Goal: Obtain resource: Obtain resource

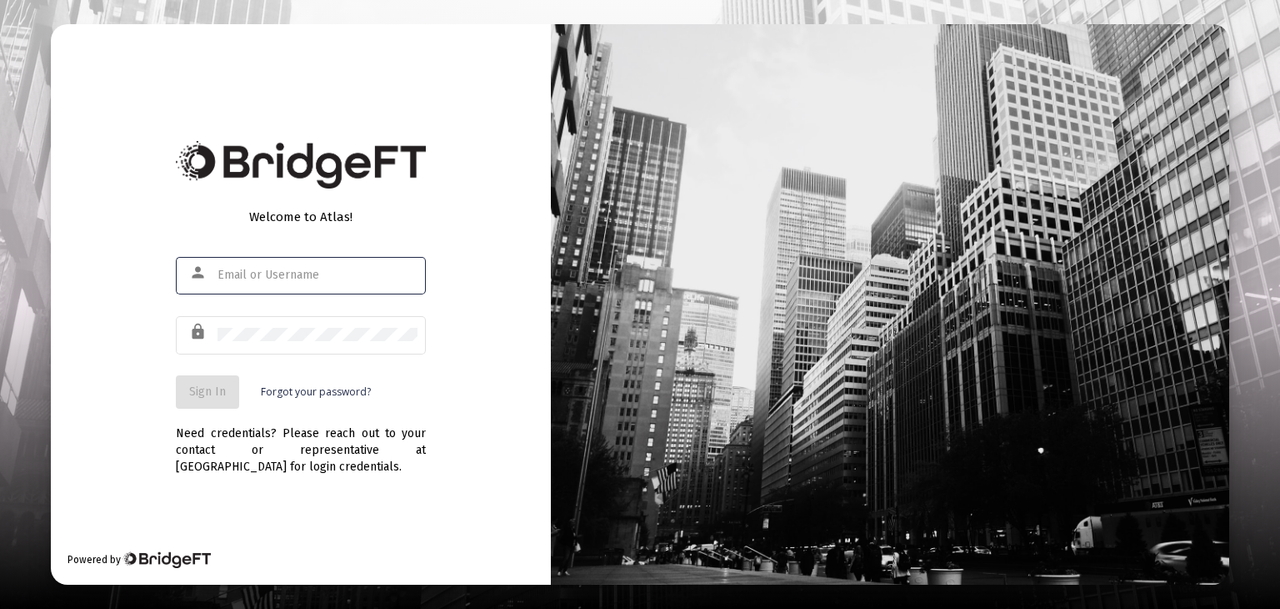
type input "[PERSON_NAME][EMAIL_ADDRESS][DOMAIN_NAME]"
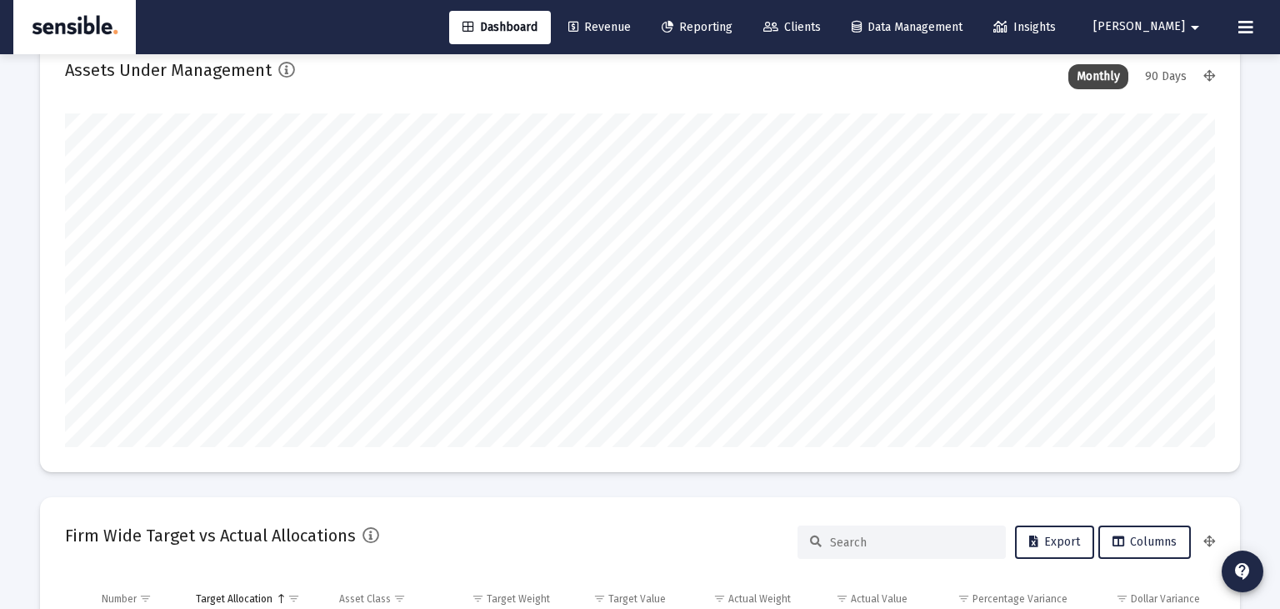
scroll to position [1601, 0]
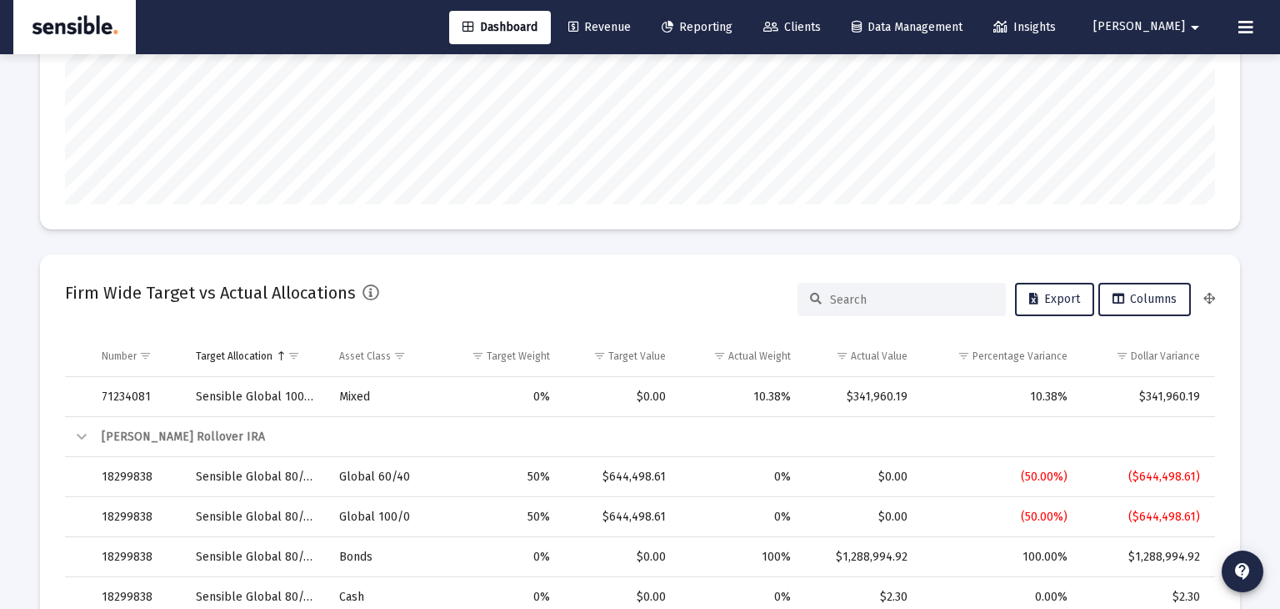
type input "[DATE]"
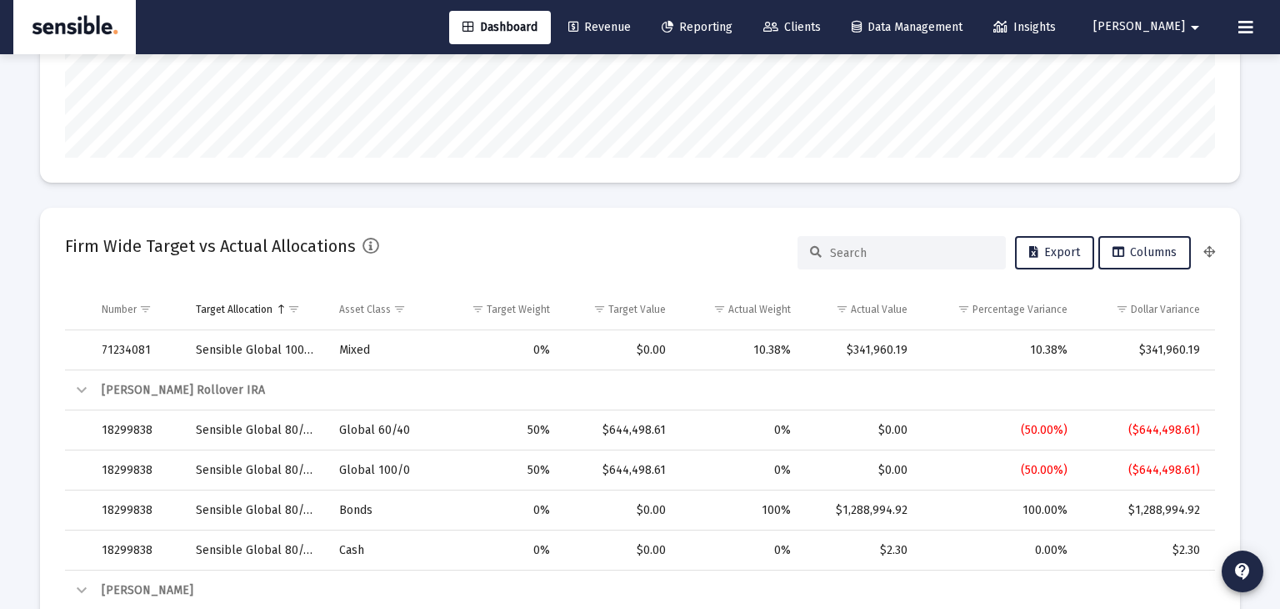
type input "[PERSON_NAME][EMAIL_ADDRESS][DOMAIN_NAME]"
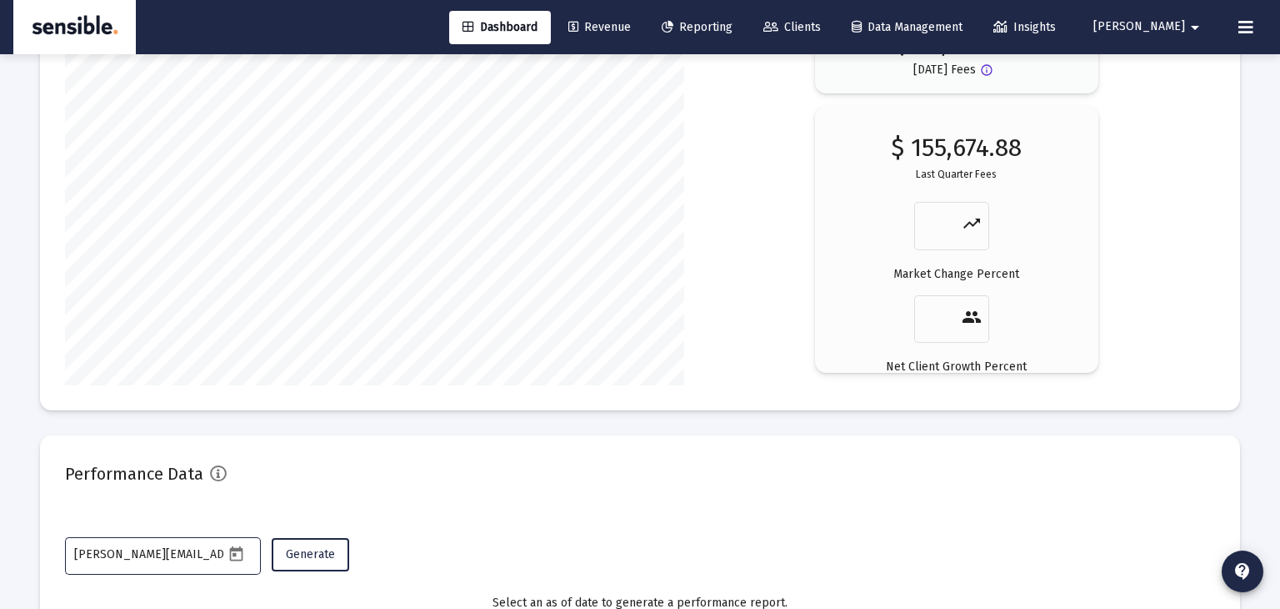
scroll to position [2961, 0]
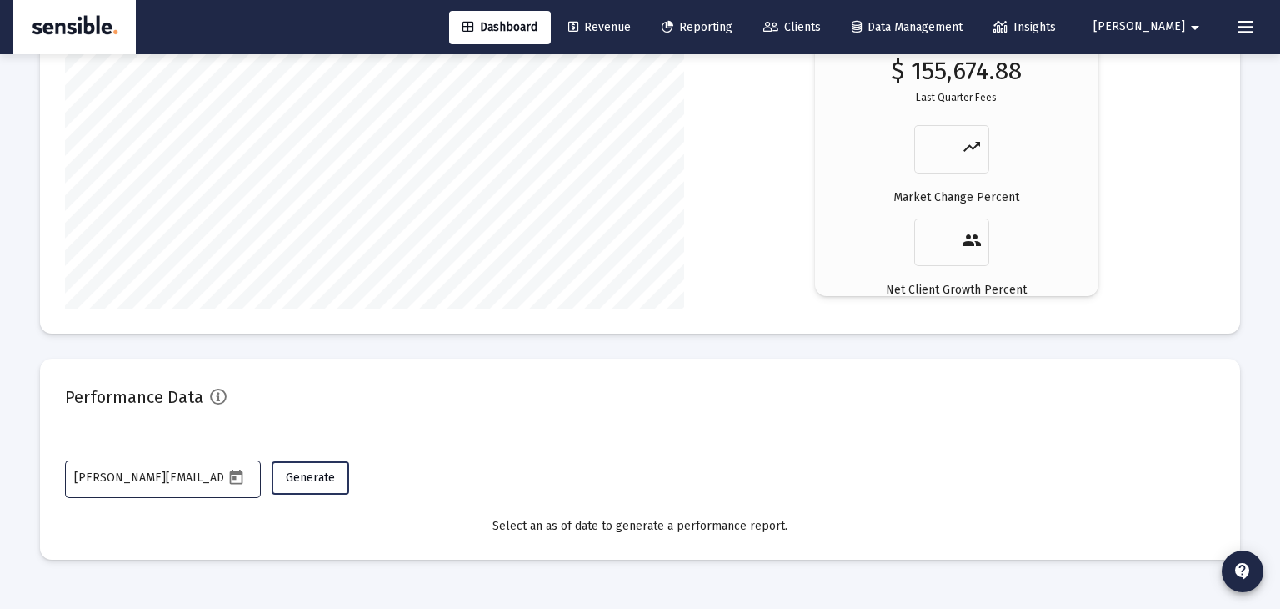
click at [314, 482] on span "Generate" at bounding box center [310, 477] width 49 height 14
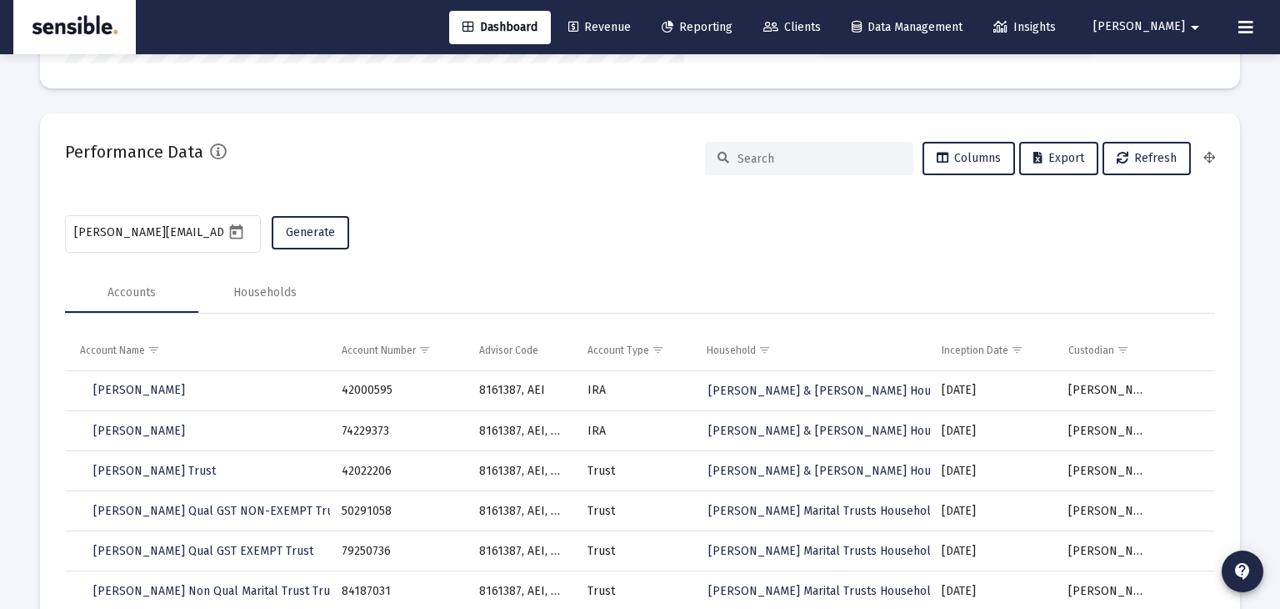
scroll to position [3211, 0]
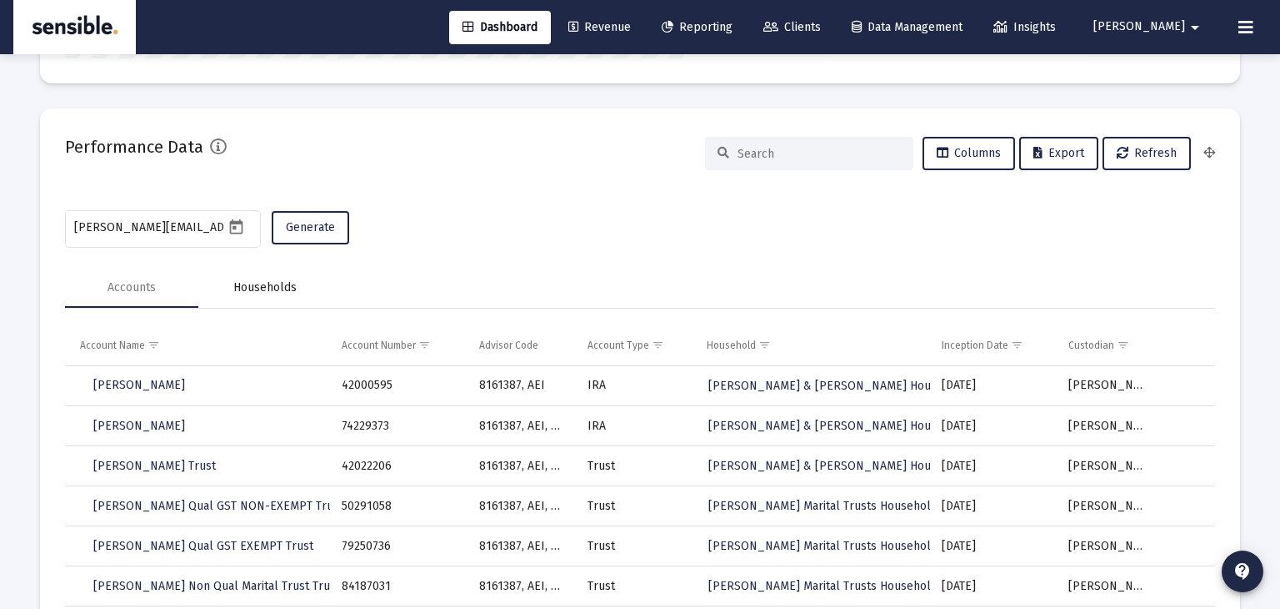
click at [268, 289] on div "Households" at bounding box center [264, 287] width 63 height 17
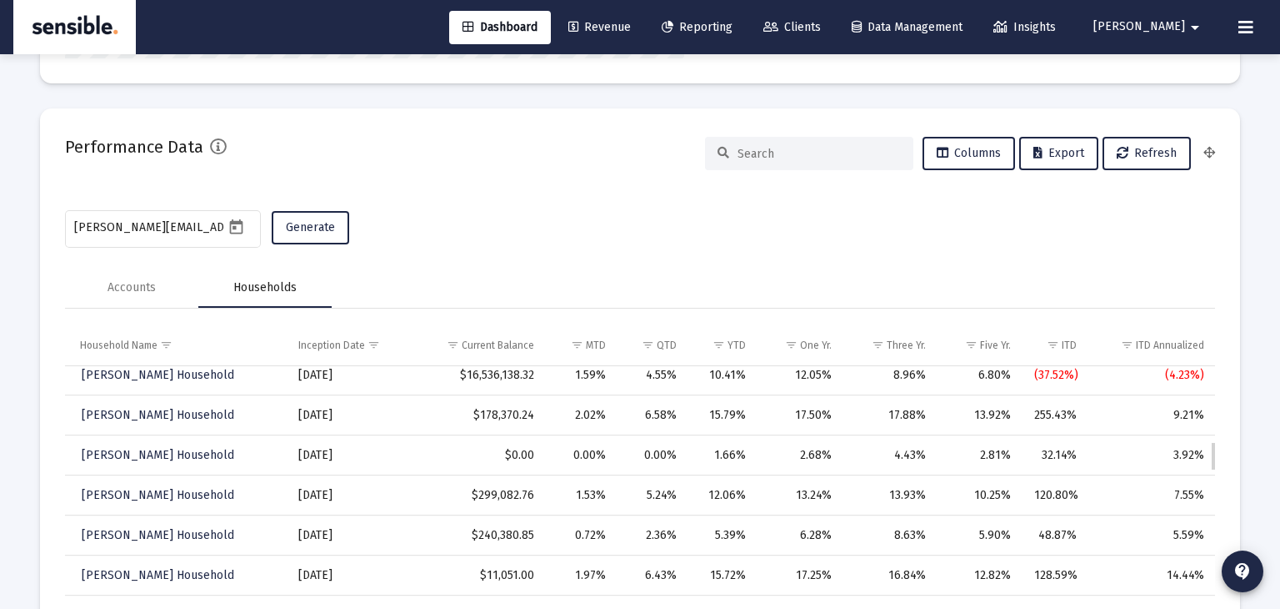
scroll to position [930, 0]
click at [720, 343] on span "Show filter options for column 'YTD'" at bounding box center [719, 344] width 13 height 13
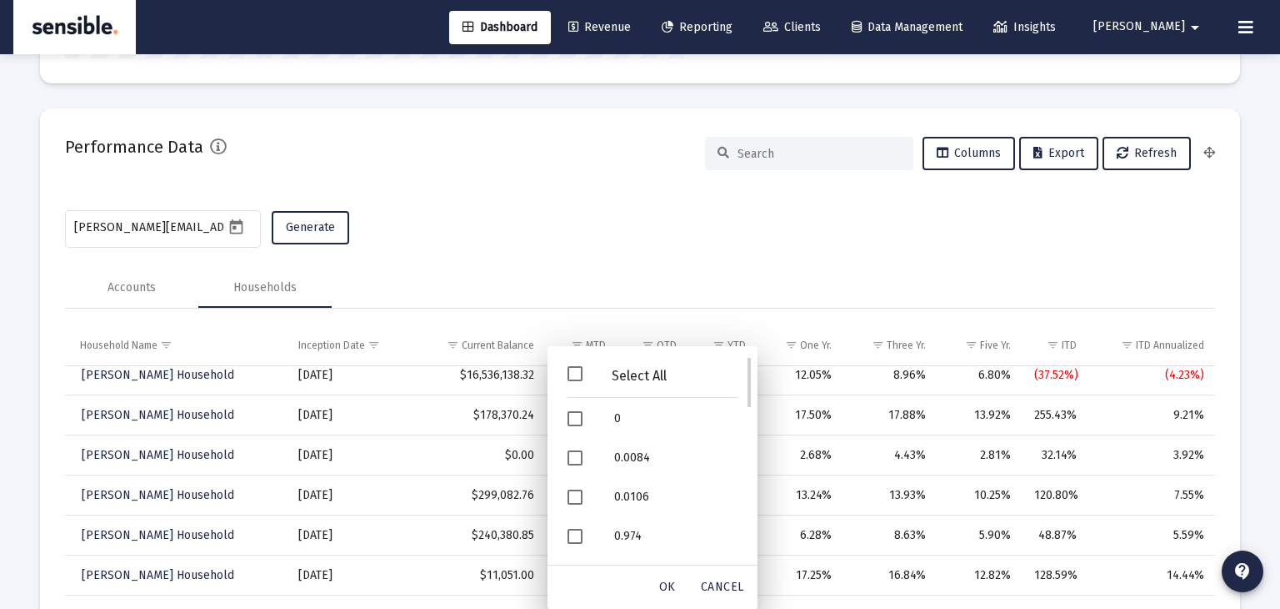
click at [575, 377] on span "Filter options" at bounding box center [575, 373] width 15 height 15
click at [669, 584] on span "OK" at bounding box center [667, 586] width 17 height 14
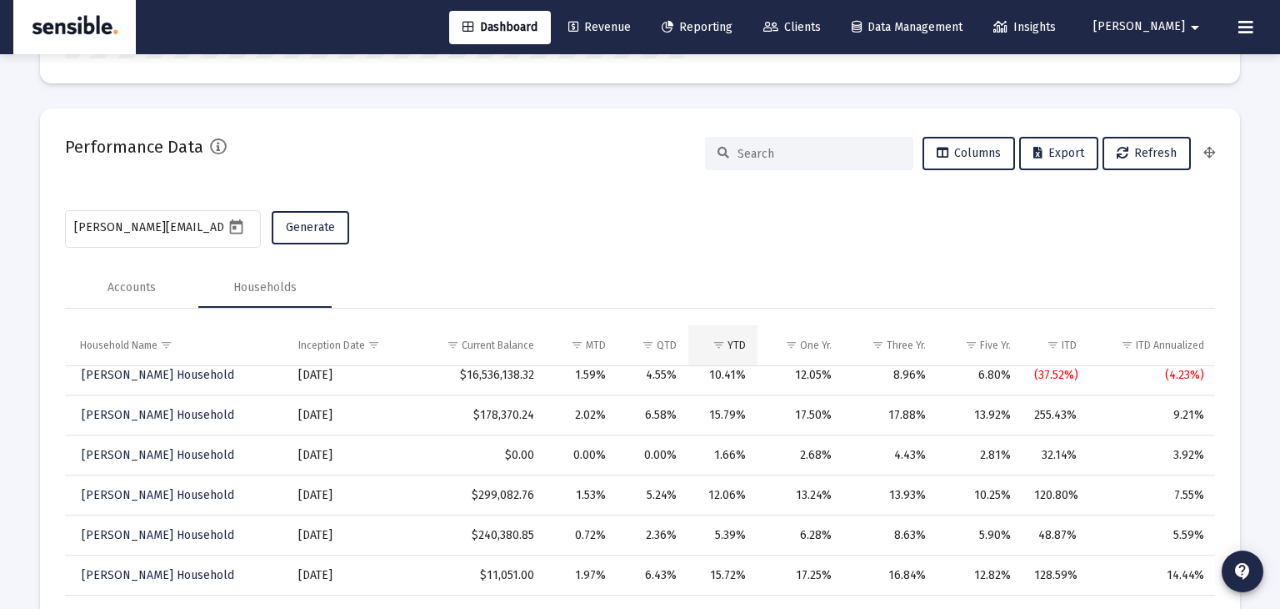
click at [725, 345] on span "Show filter options for column 'YTD'" at bounding box center [719, 344] width 13 height 13
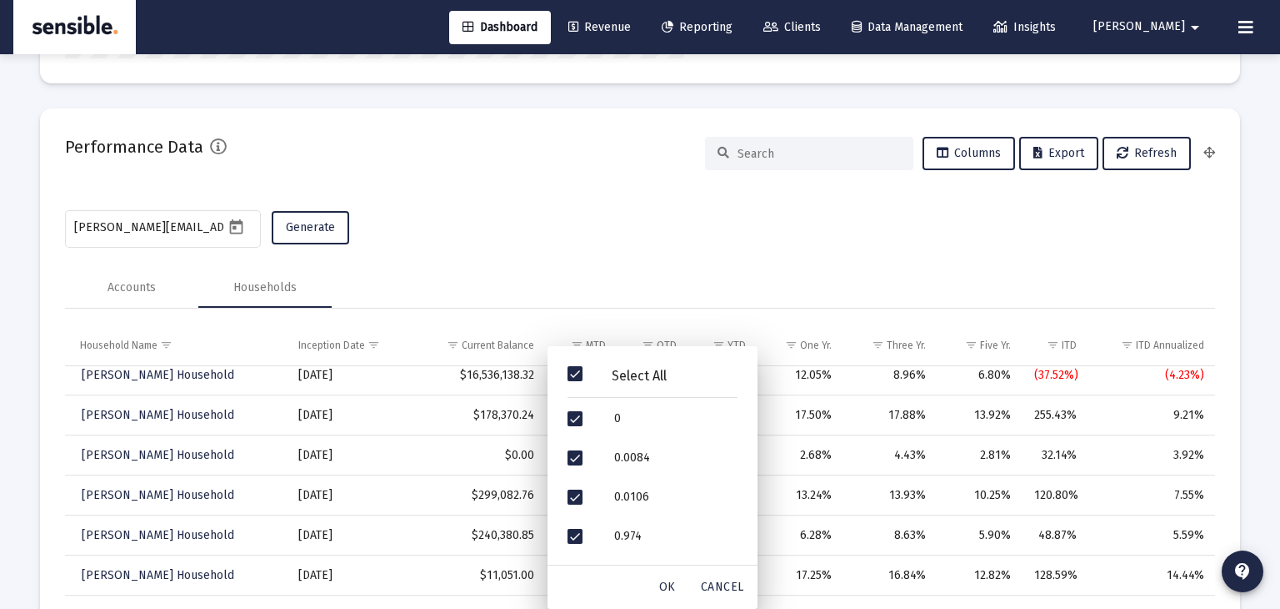
click at [743, 307] on div "Accounts Households" at bounding box center [640, 288] width 1150 height 40
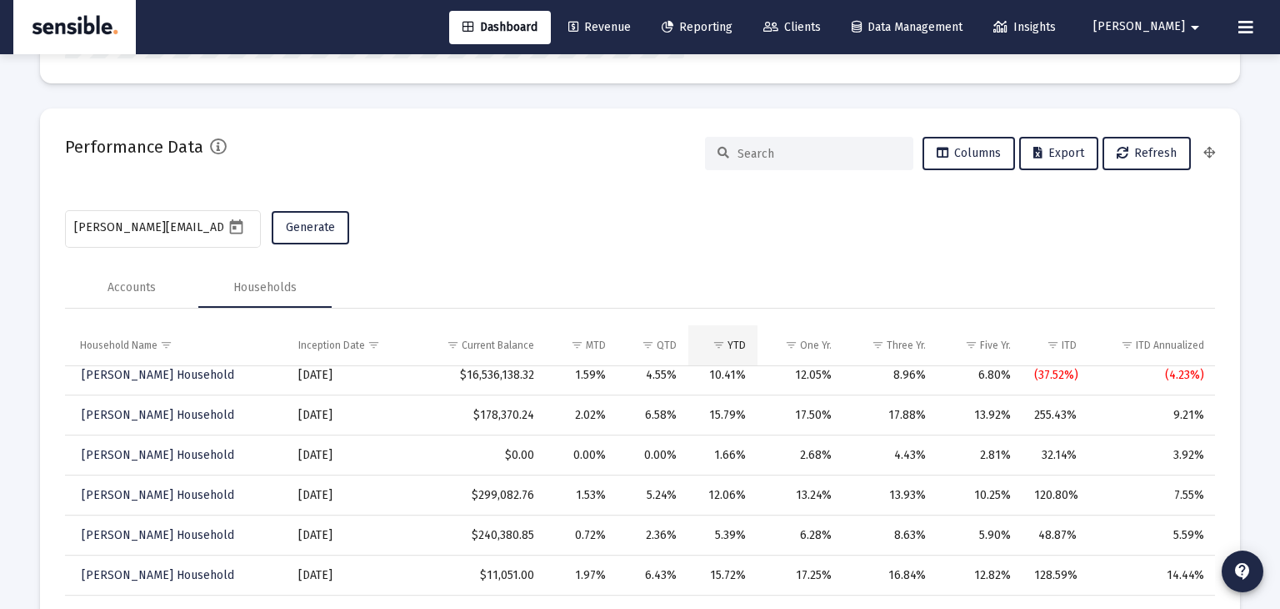
click at [741, 346] on div "YTD" at bounding box center [737, 344] width 18 height 13
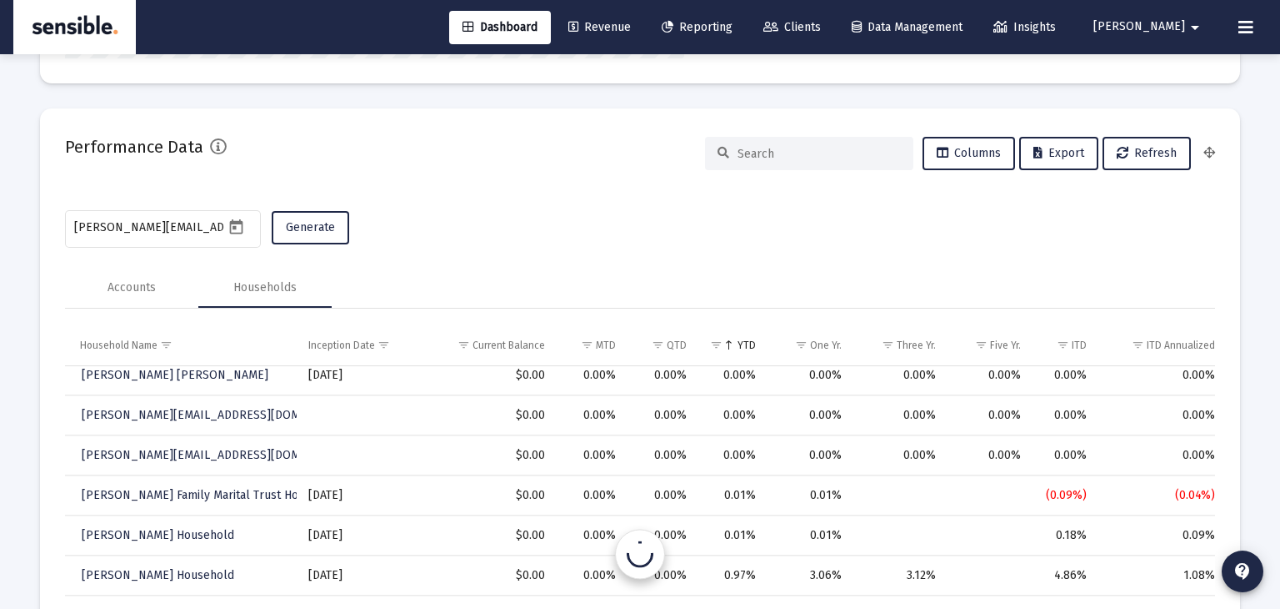
scroll to position [931, 0]
click at [743, 346] on div "YTD" at bounding box center [747, 344] width 18 height 13
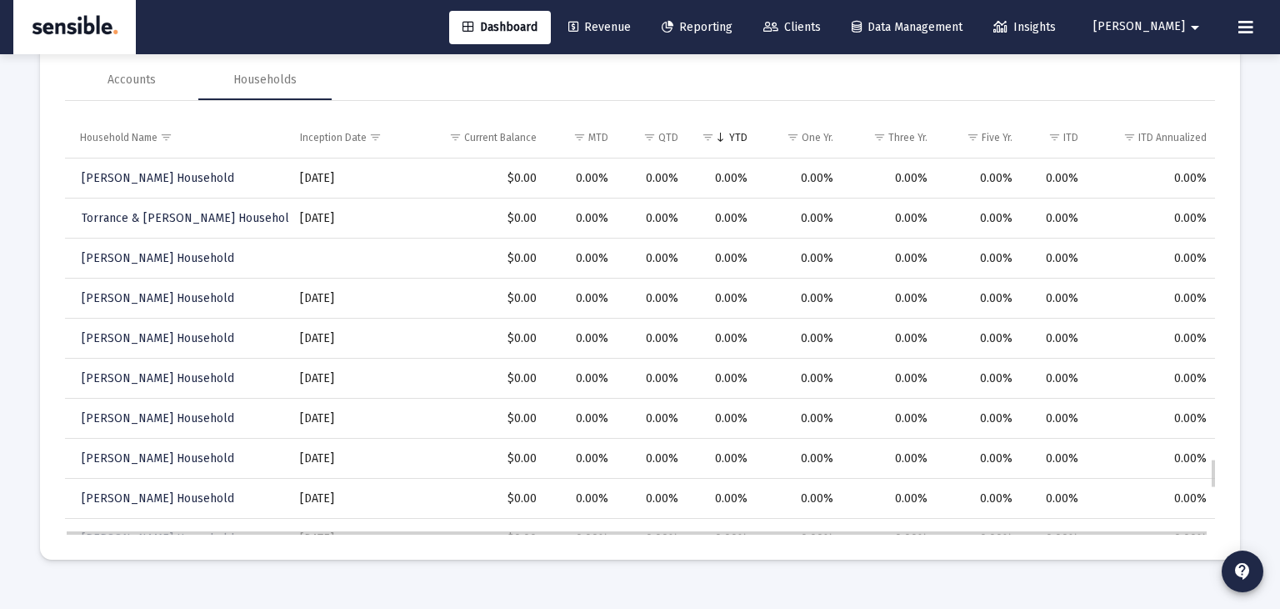
scroll to position [3725, 0]
click at [733, 26] on span "Reporting" at bounding box center [697, 27] width 71 height 14
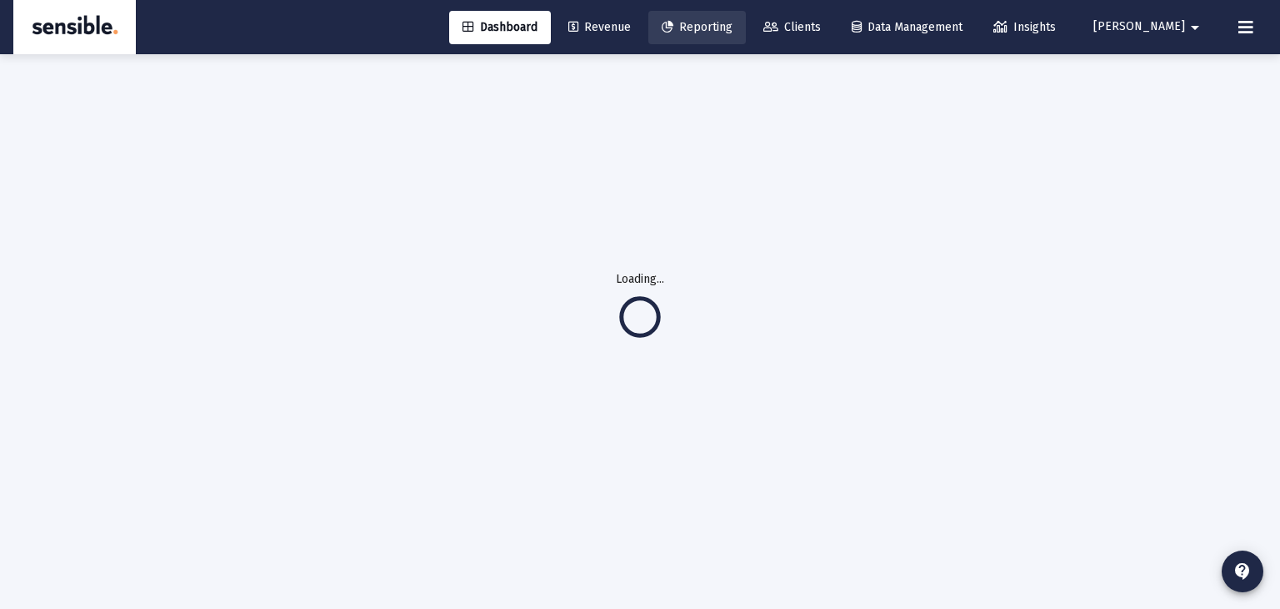
scroll to position [53, 0]
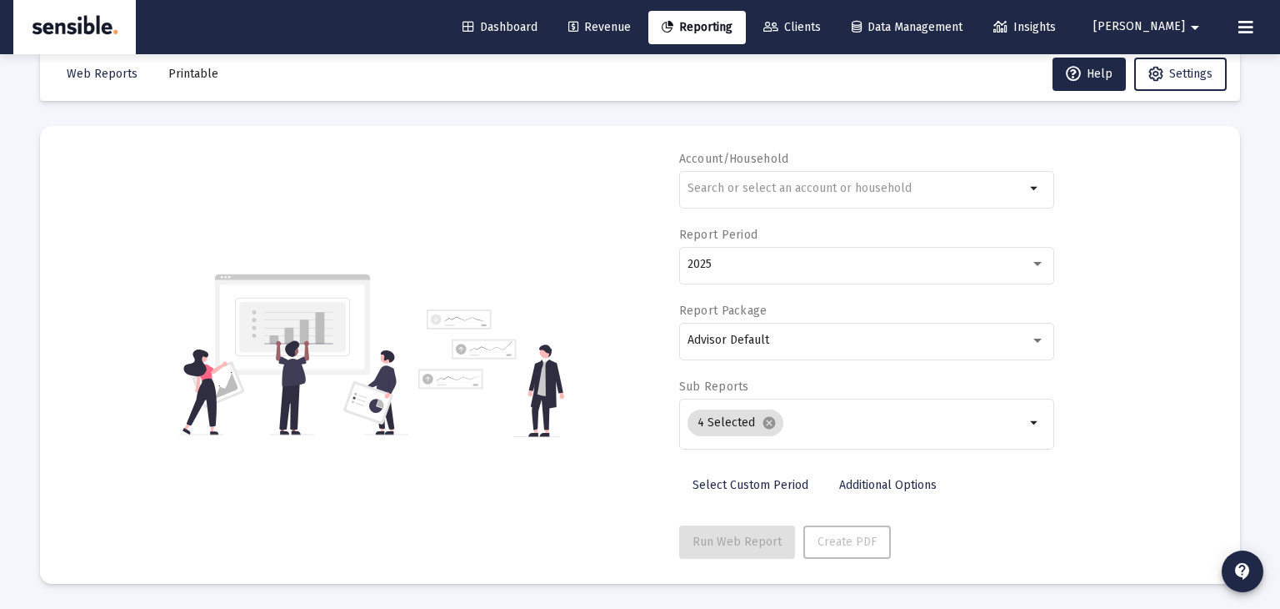
scroll to position [30, 0]
click at [631, 25] on span "Revenue" at bounding box center [600, 27] width 63 height 14
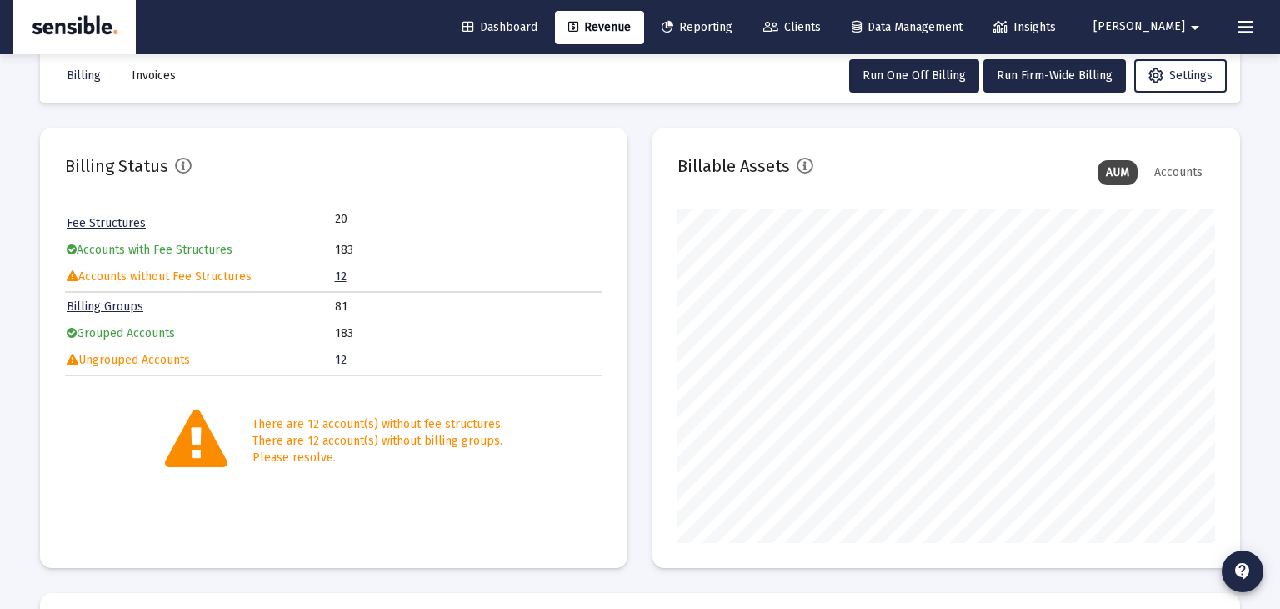
scroll to position [333, 538]
click at [733, 29] on span "Reporting" at bounding box center [697, 27] width 71 height 14
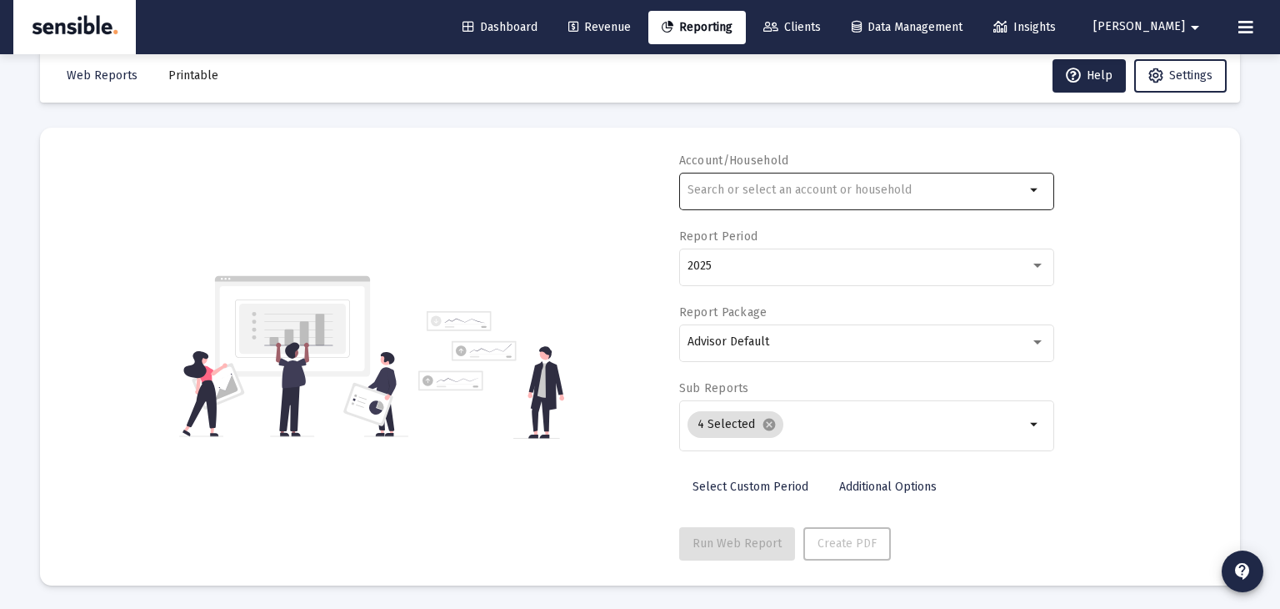
click at [803, 184] on input "text" at bounding box center [857, 189] width 338 height 13
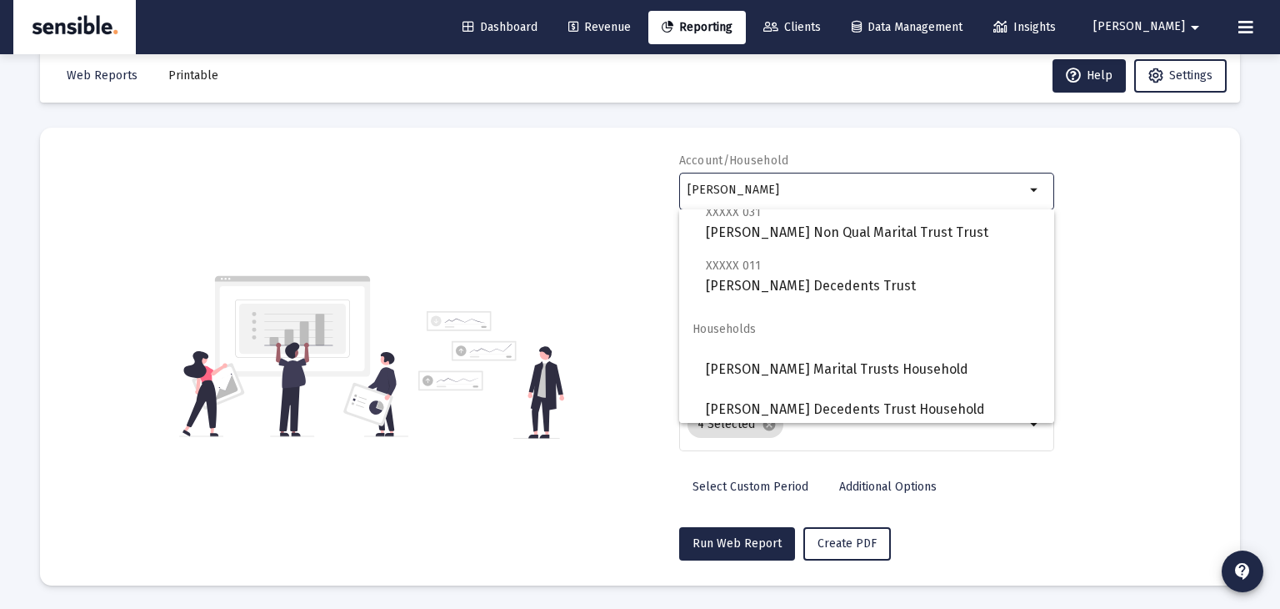
scroll to position [160, 0]
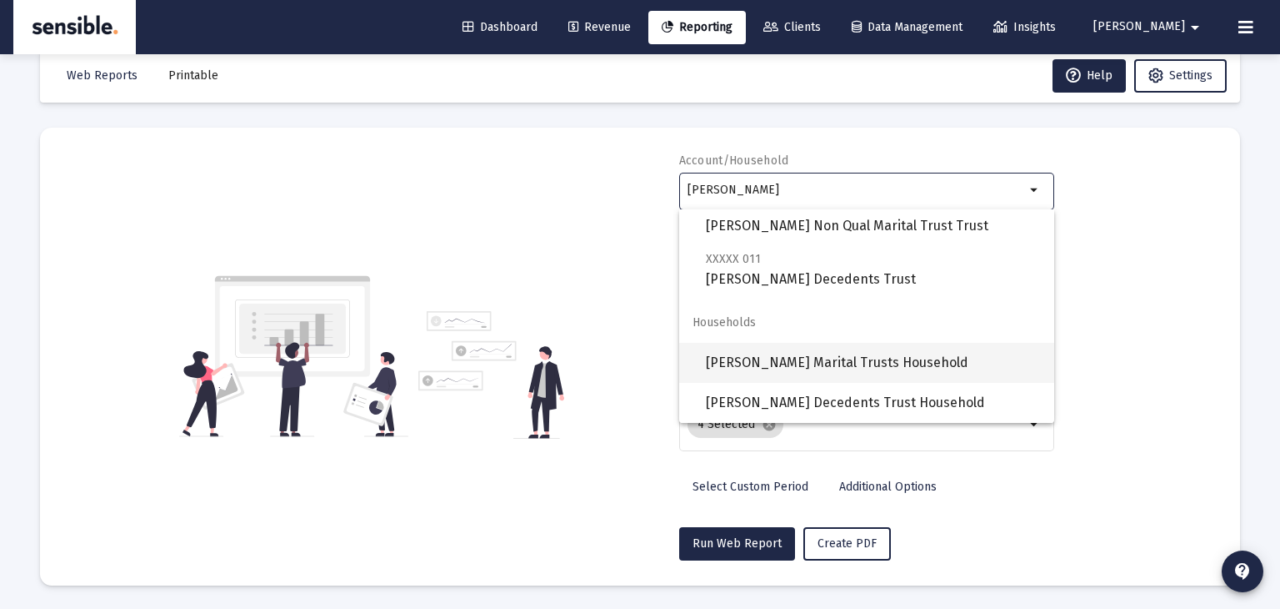
click at [815, 359] on span "[PERSON_NAME] Marital Trusts Household" at bounding box center [873, 363] width 335 height 40
type input "[PERSON_NAME] Marital Trusts Household"
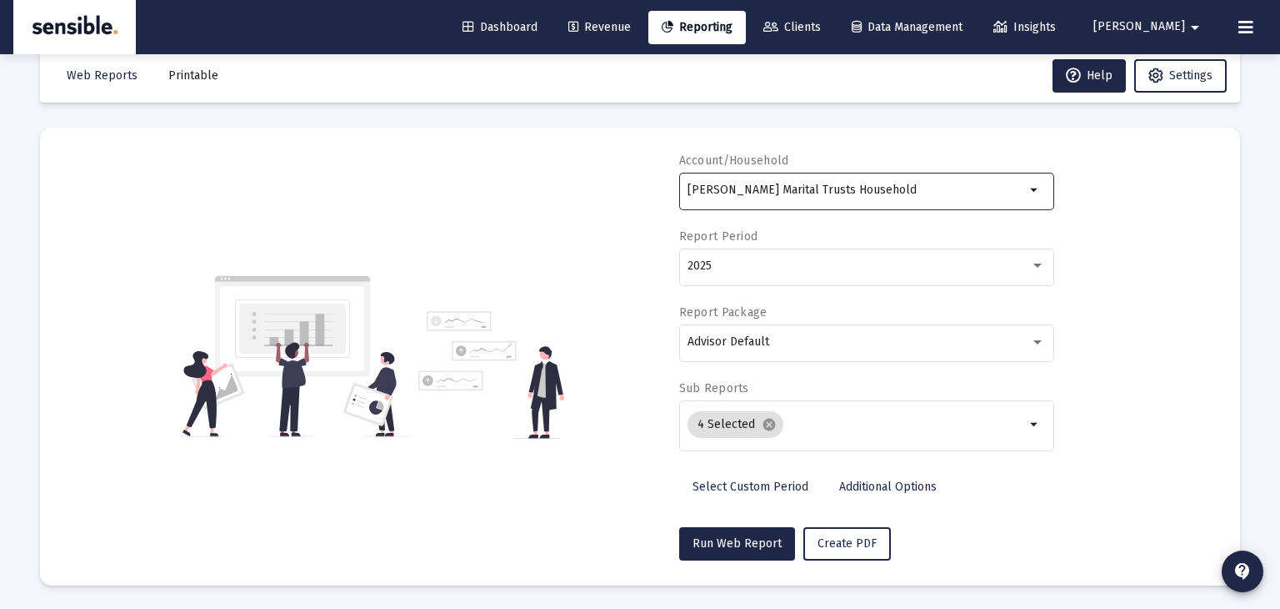
click at [915, 482] on span "Additional Options" at bounding box center [888, 486] width 98 height 14
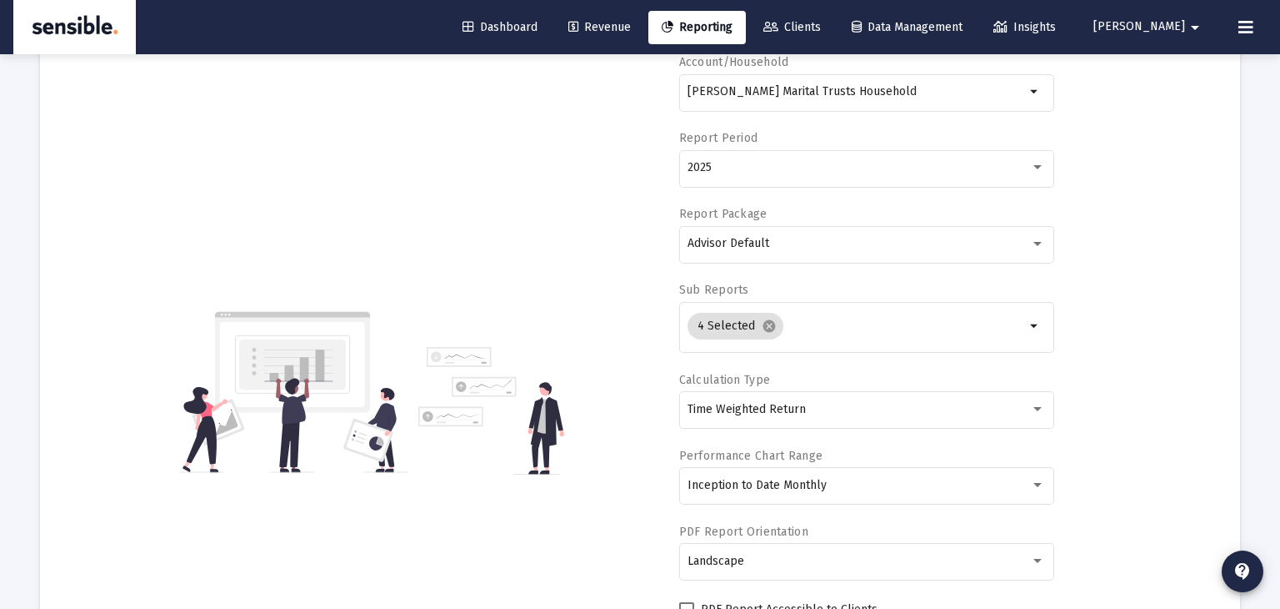
scroll to position [130, 0]
click at [915, 482] on div "Inception to Date Monthly" at bounding box center [859, 483] width 343 height 13
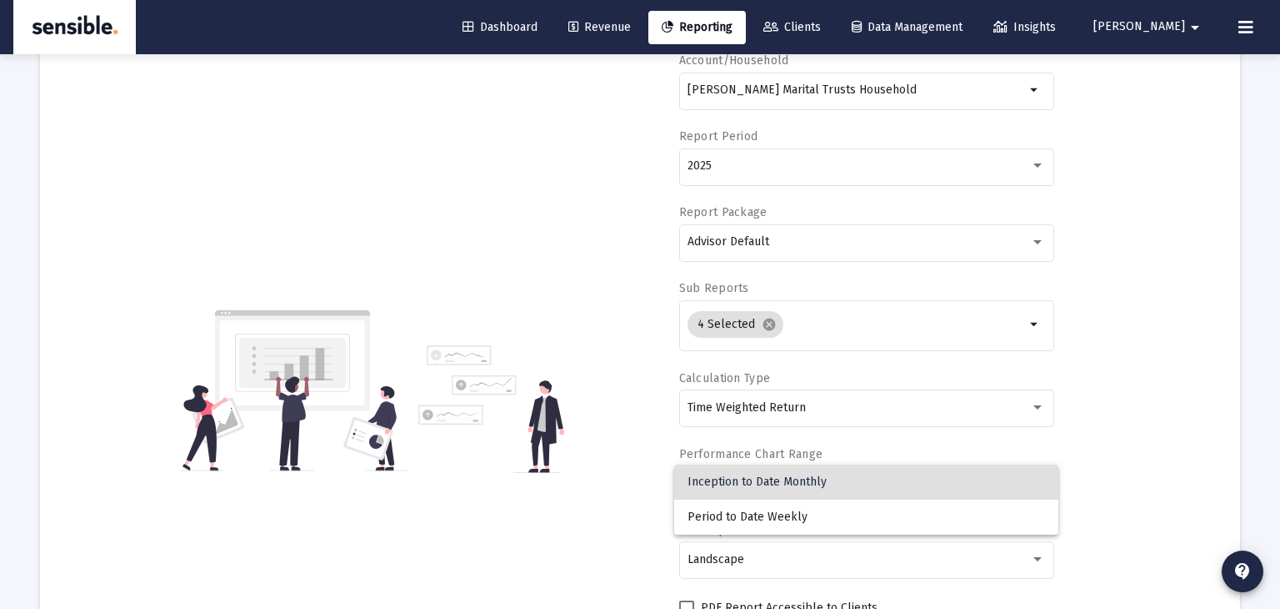
click at [915, 482] on span "Inception to Date Monthly" at bounding box center [867, 481] width 358 height 35
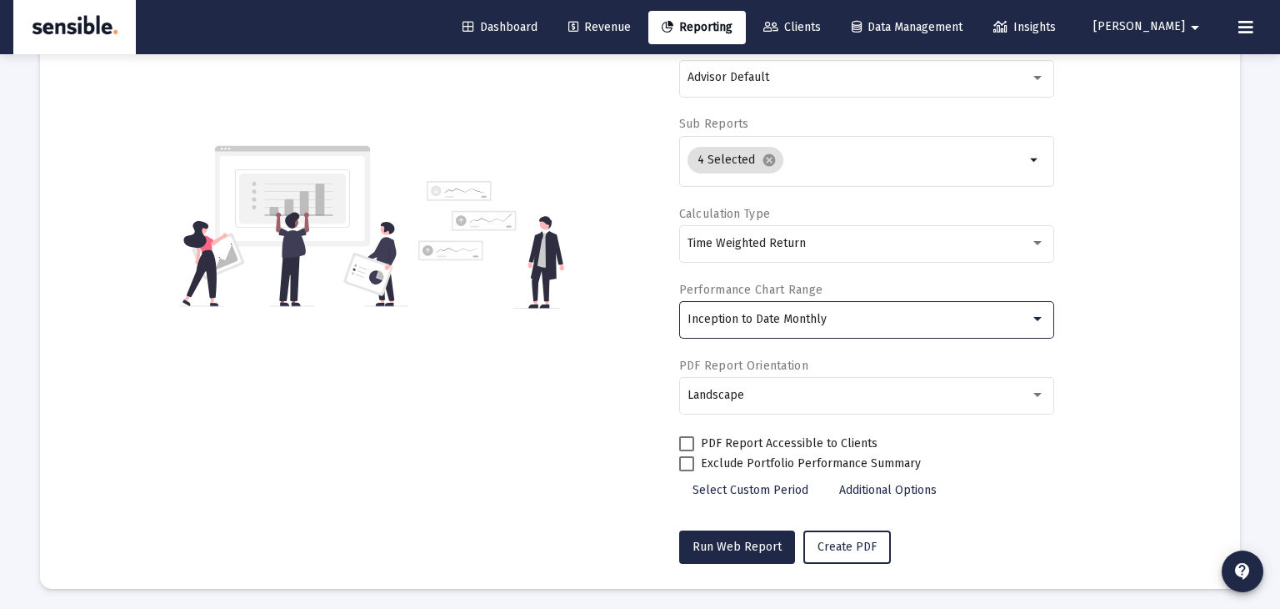
scroll to position [298, 0]
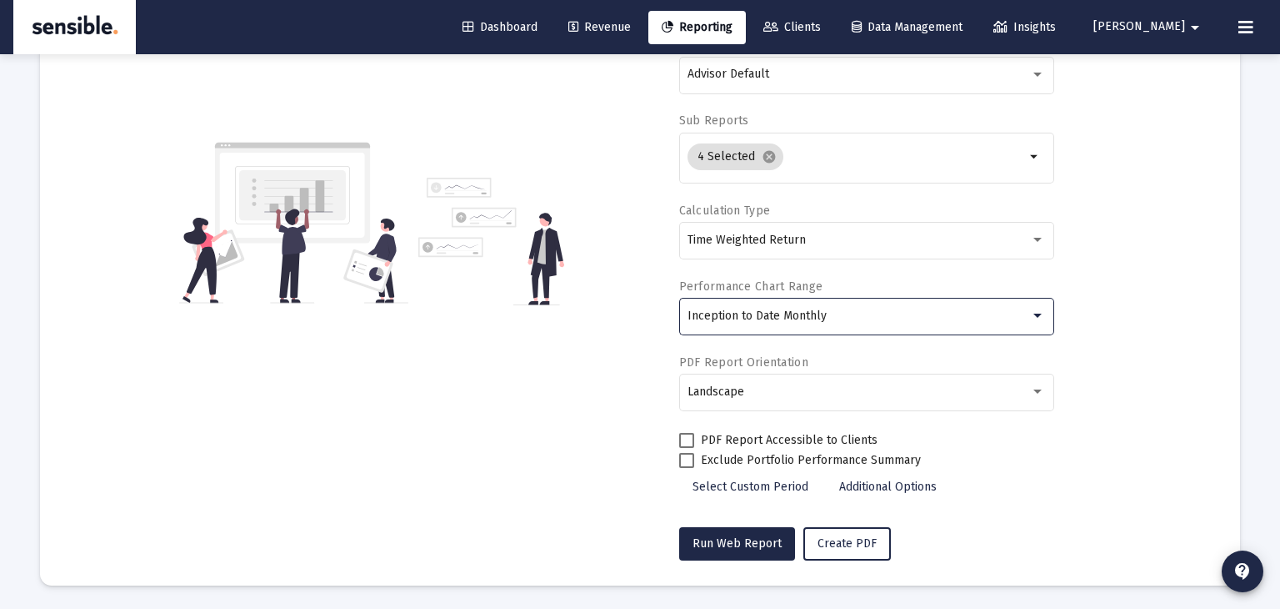
click at [682, 433] on span at bounding box center [686, 440] width 15 height 15
click at [686, 448] on input "PDF Report Accessible to Clients" at bounding box center [686, 448] width 1 height 1
click at [689, 438] on span at bounding box center [686, 440] width 15 height 15
click at [687, 448] on input "PDF Report Accessible to Clients" at bounding box center [686, 448] width 1 height 1
checkbox input "false"
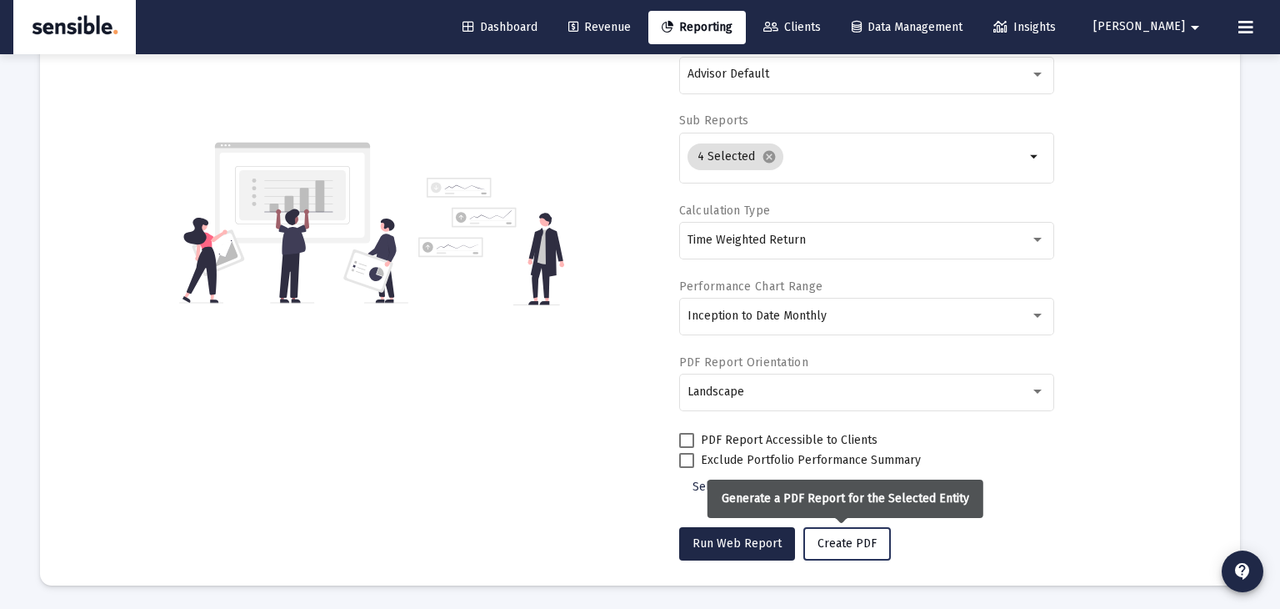
click at [844, 551] on button "Create PDF" at bounding box center [848, 543] width 88 height 33
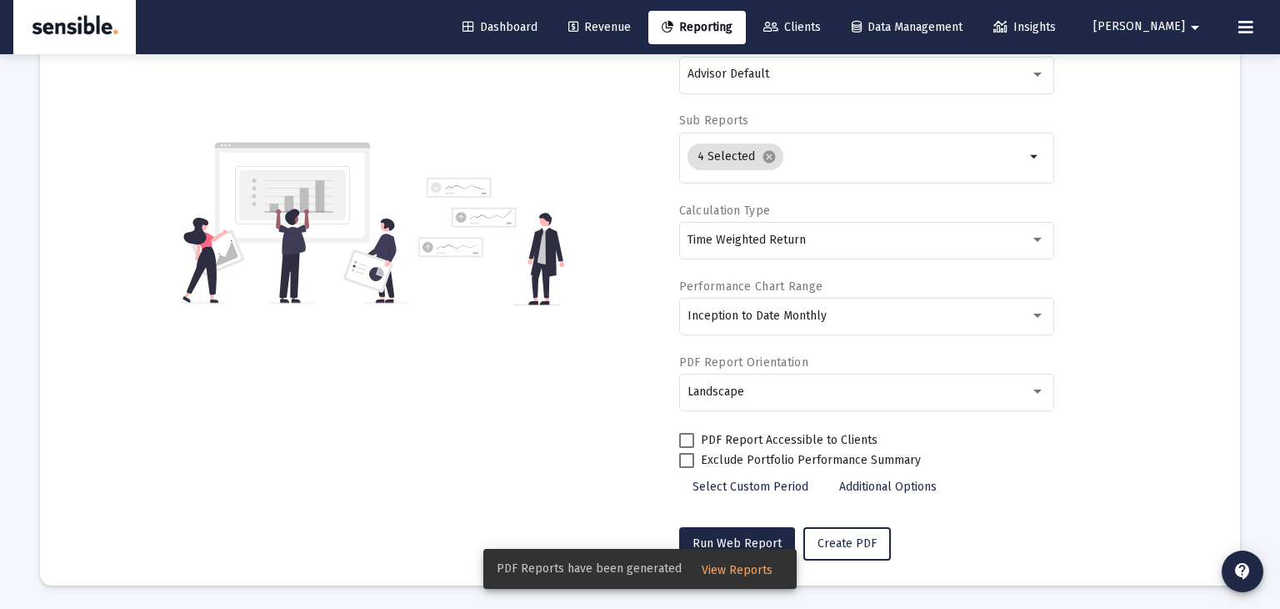
click at [748, 569] on span "View Reports" at bounding box center [737, 570] width 71 height 14
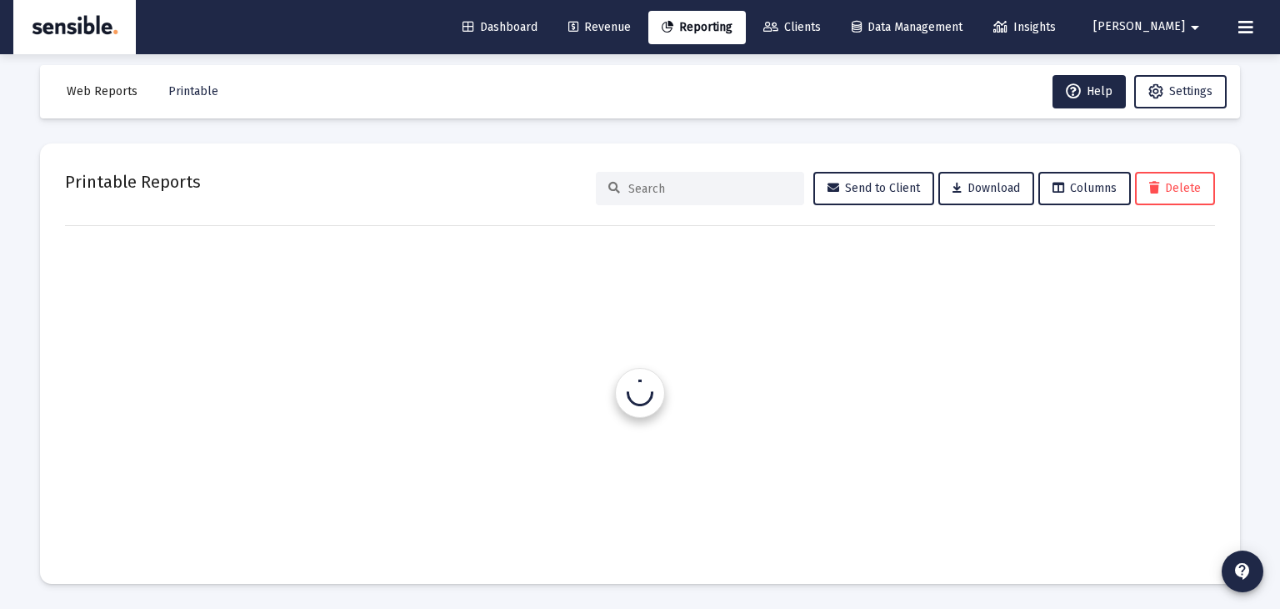
scroll to position [14, 0]
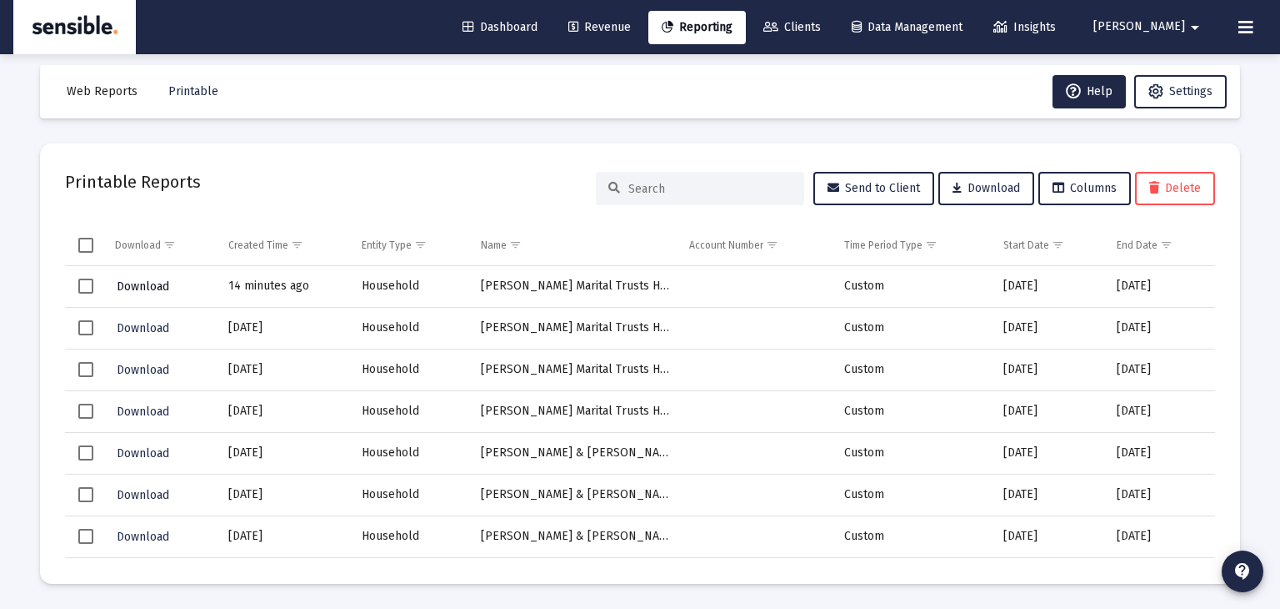
click at [150, 281] on span "Download" at bounding box center [143, 286] width 53 height 14
